Goal: Find specific page/section: Find specific page/section

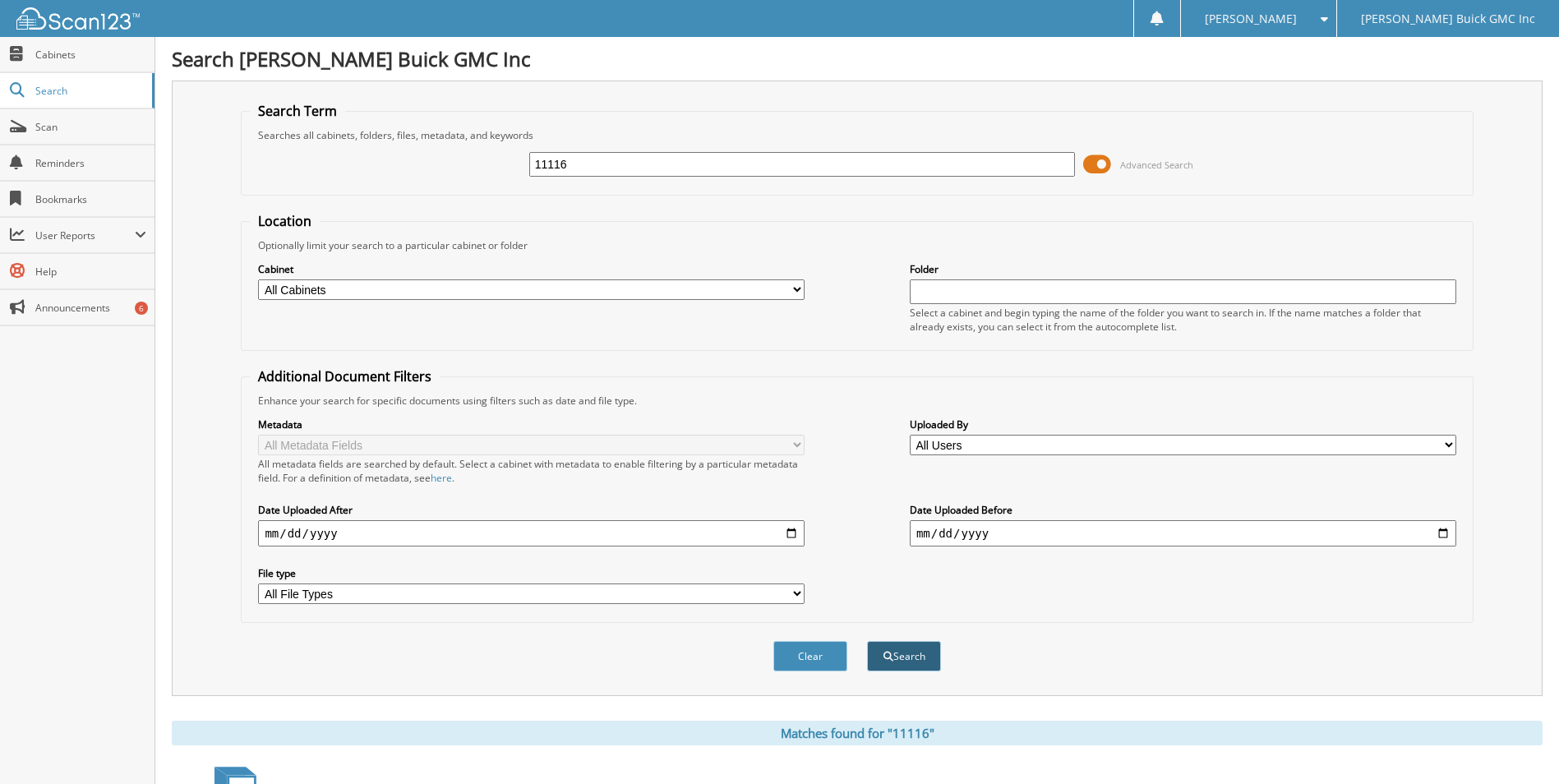
click at [925, 660] on button "Search" at bounding box center [904, 656] width 74 height 31
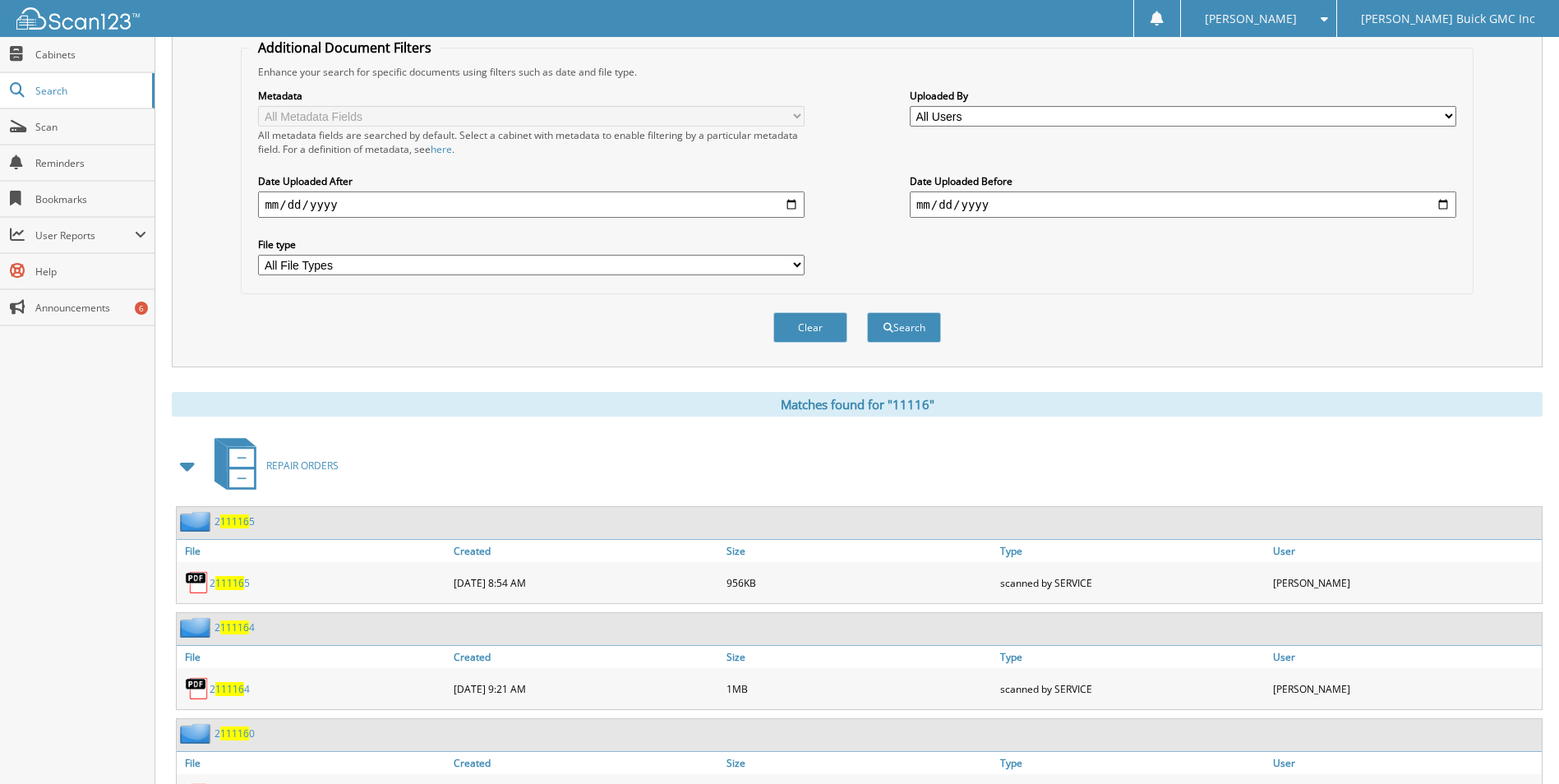
click at [236, 582] on span "11116" at bounding box center [230, 583] width 29 height 14
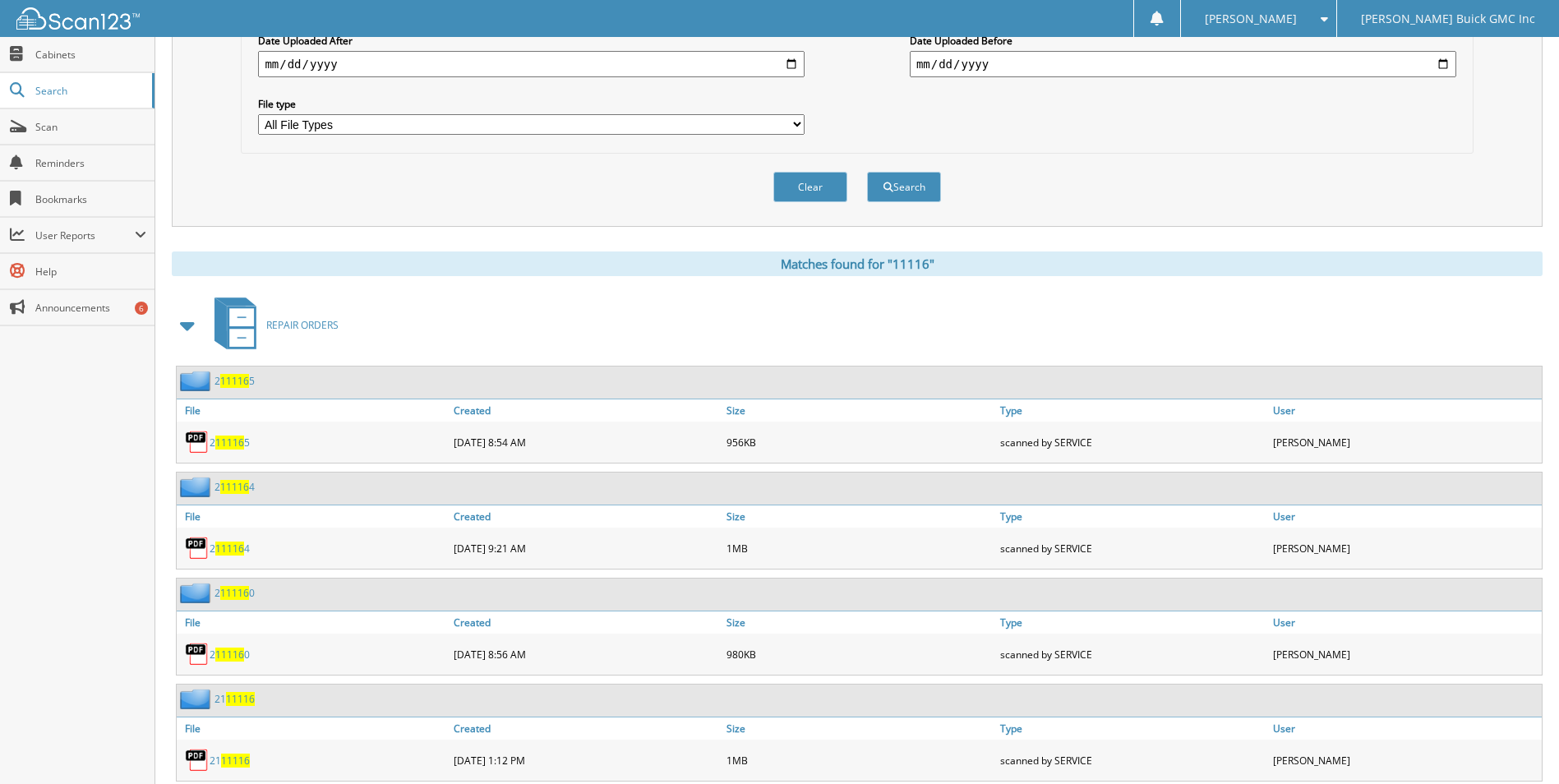
scroll to position [493, 0]
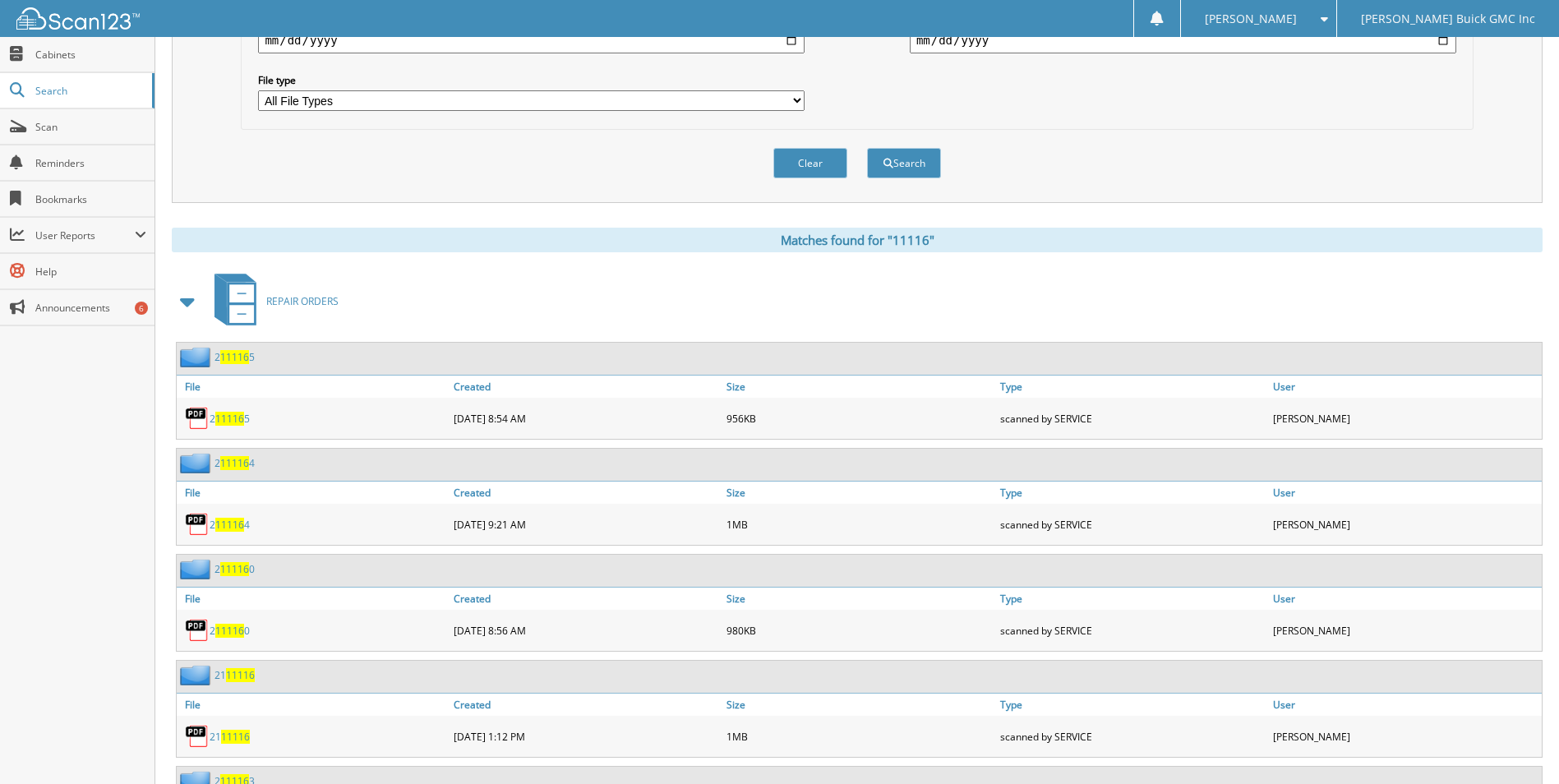
click at [225, 523] on span "11116" at bounding box center [230, 524] width 29 height 14
click at [231, 630] on span "11116" at bounding box center [230, 630] width 29 height 14
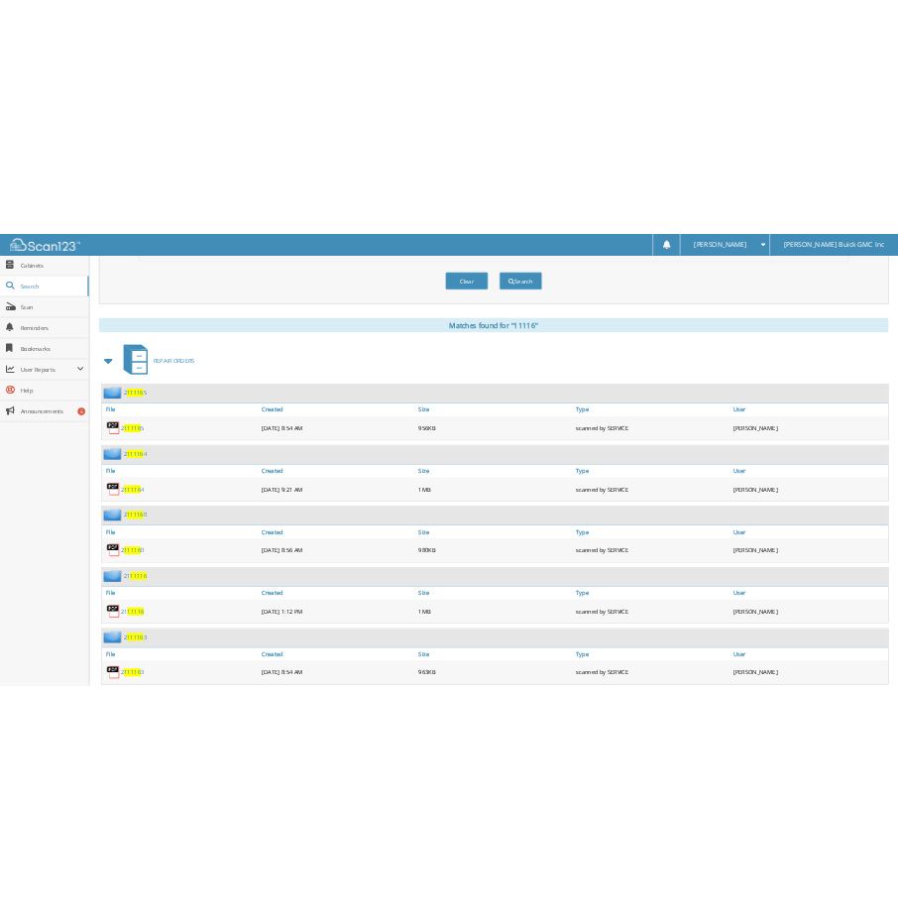
scroll to position [793, 0]
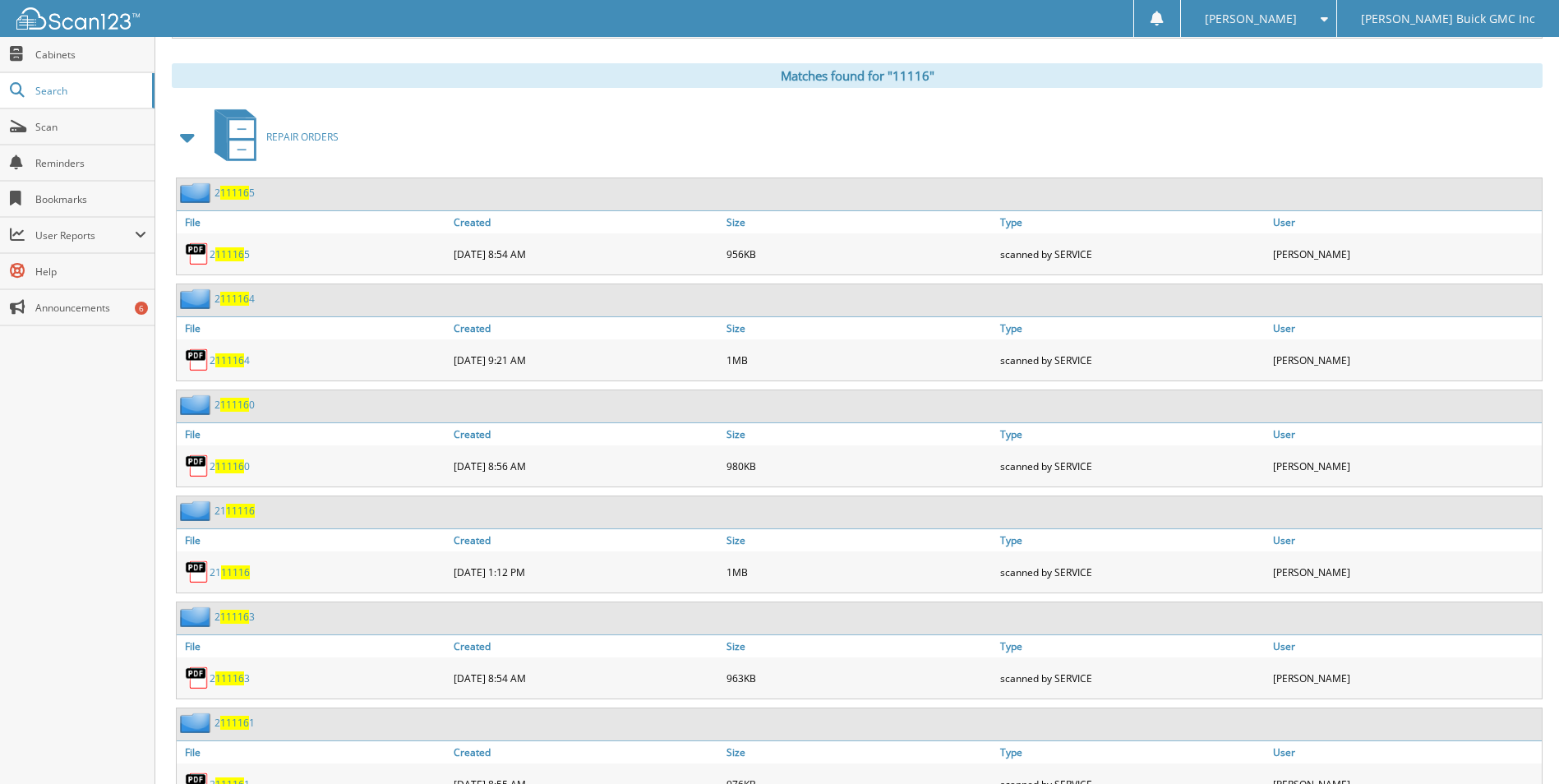
click at [239, 571] on span "11116" at bounding box center [236, 572] width 29 height 14
